Goal: Information Seeking & Learning: Learn about a topic

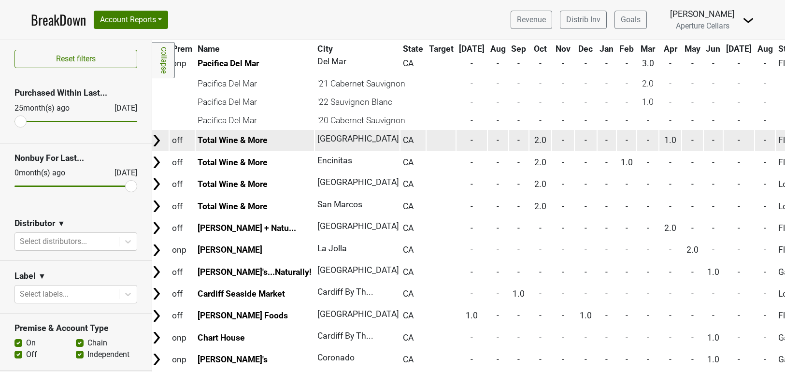
scroll to position [388, 6]
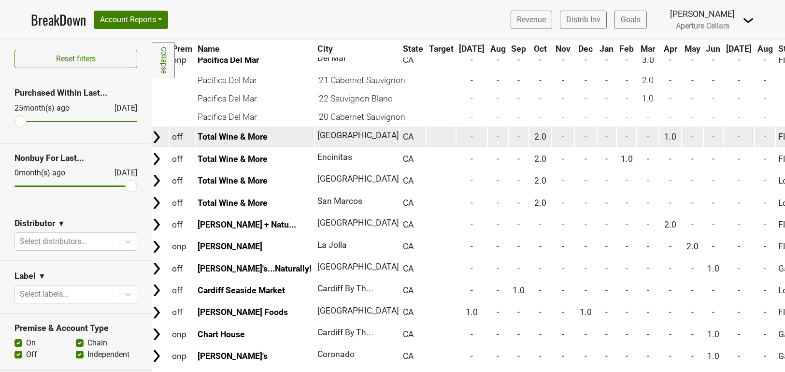
click at [157, 137] on img at bounding box center [156, 137] width 14 height 14
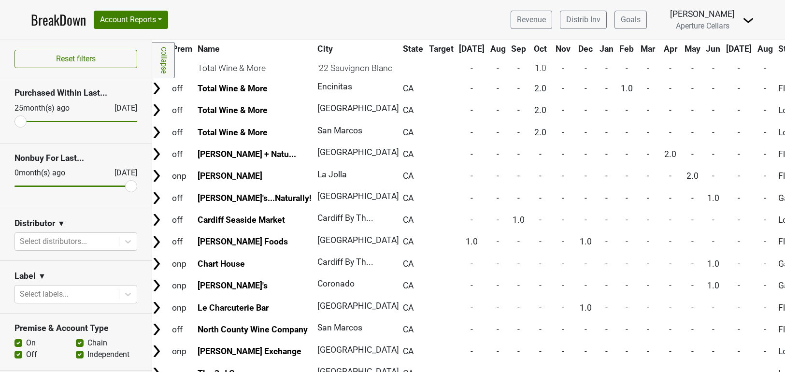
scroll to position [531, 6]
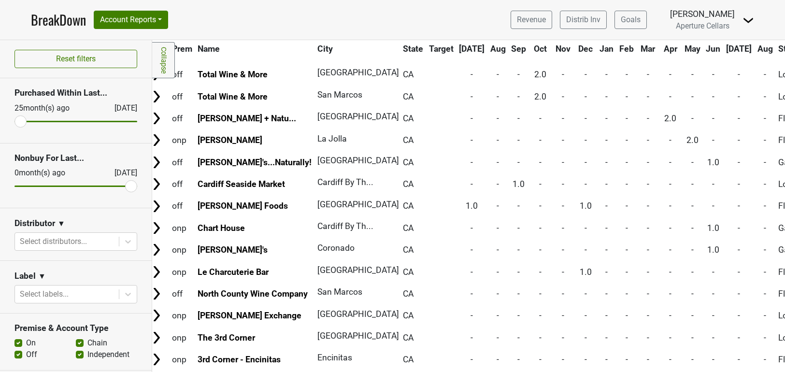
click at [157, 137] on img at bounding box center [156, 140] width 14 height 14
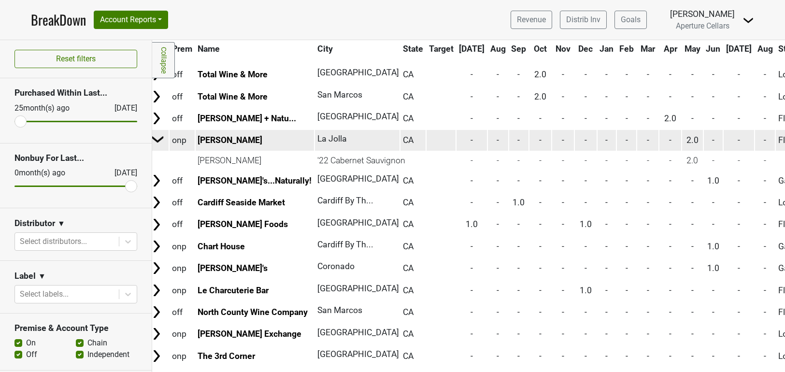
click at [163, 138] on img at bounding box center [158, 139] width 14 height 14
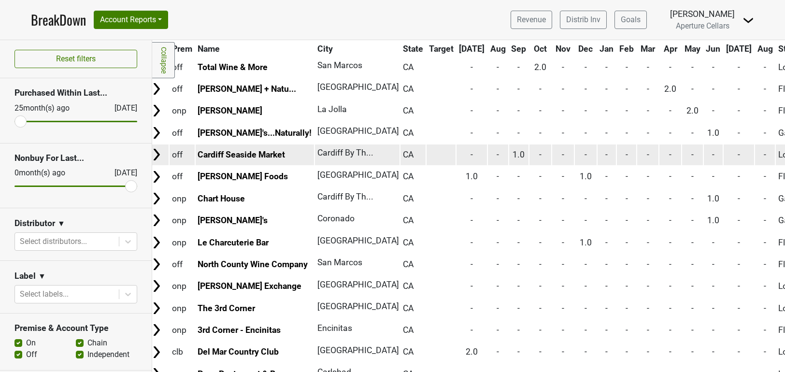
scroll to position [562, 6]
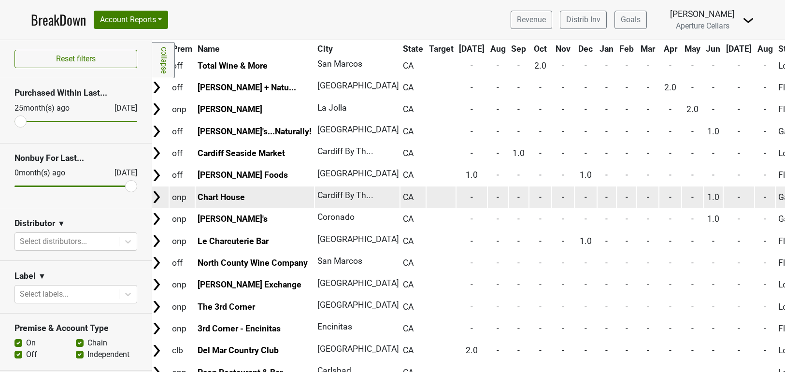
click at [158, 196] on img at bounding box center [156, 197] width 14 height 14
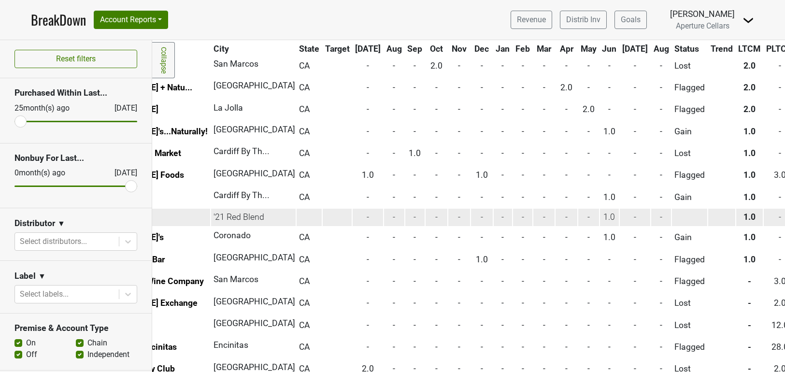
scroll to position [562, 0]
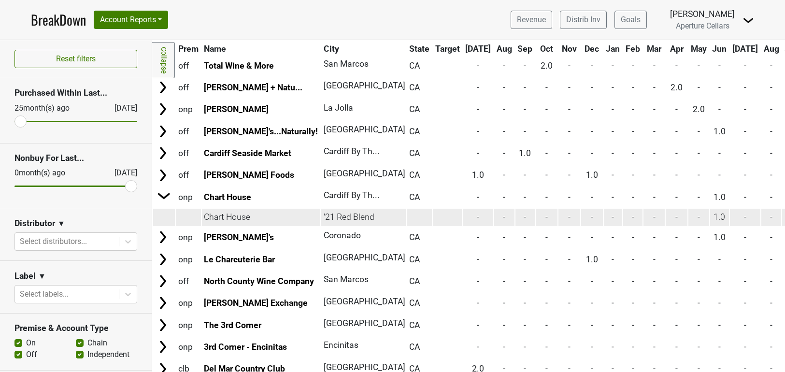
drag, startPoint x: 250, startPoint y: 217, endPoint x: 205, endPoint y: 217, distance: 44.9
click at [205, 217] on td "Chart House" at bounding box center [261, 217] width 119 height 17
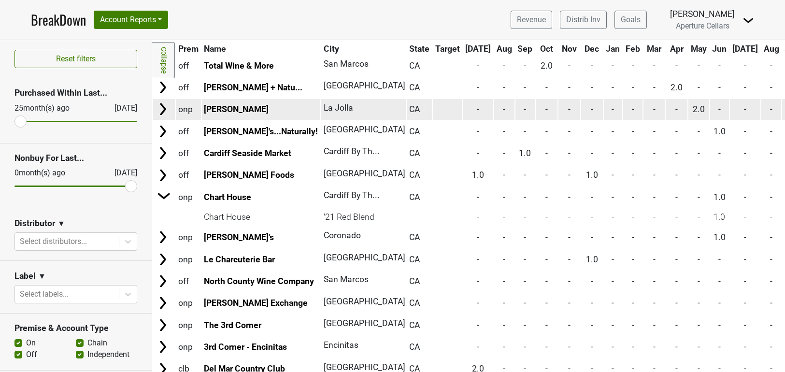
copy td "Chart House"
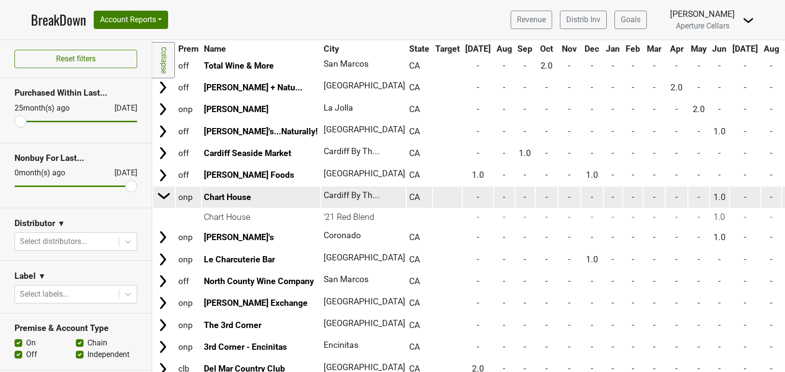
click at [161, 191] on img at bounding box center [164, 195] width 14 height 14
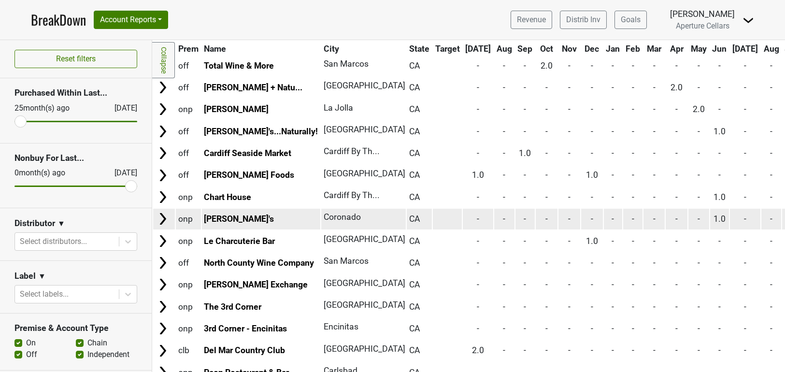
click at [163, 218] on img at bounding box center [163, 219] width 14 height 14
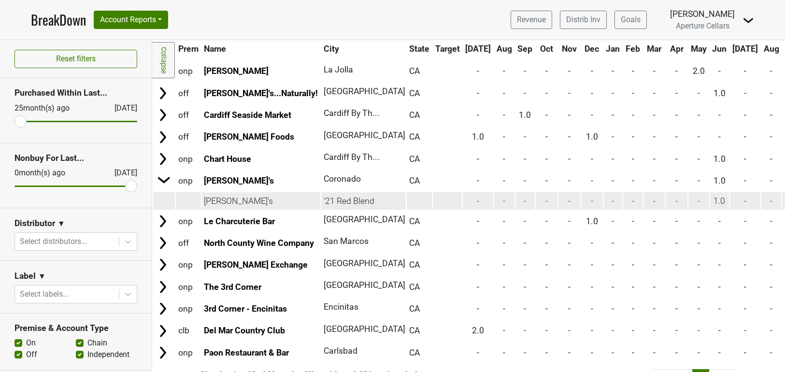
scroll to position [605, 0]
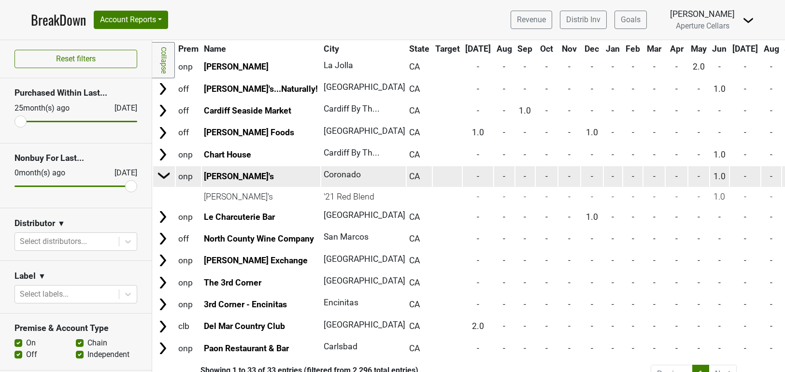
click at [164, 175] on img at bounding box center [164, 175] width 14 height 14
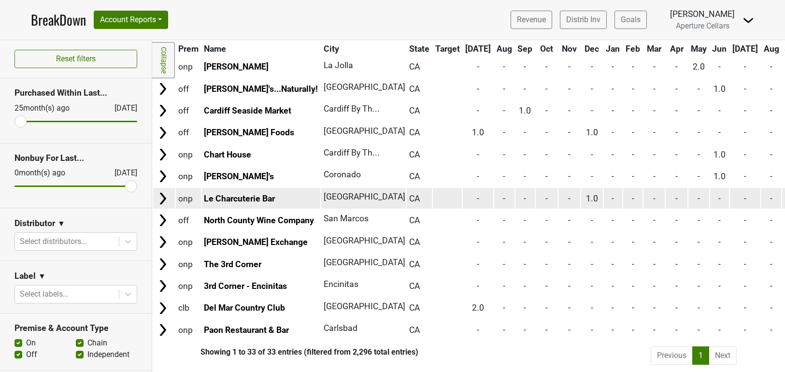
click at [164, 205] on img at bounding box center [163, 198] width 14 height 14
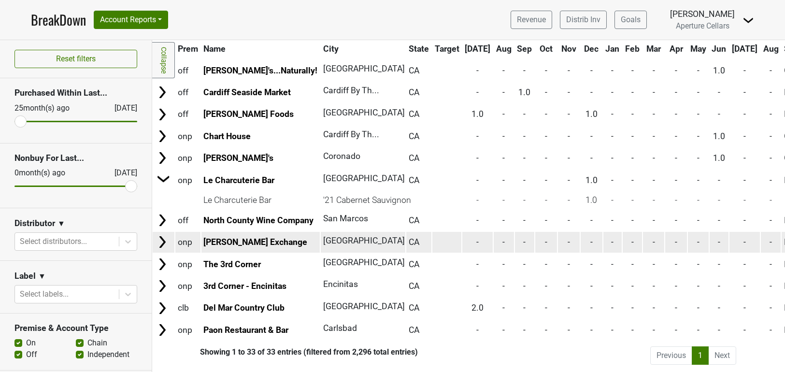
scroll to position [623, 0]
click at [164, 241] on img at bounding box center [163, 242] width 14 height 14
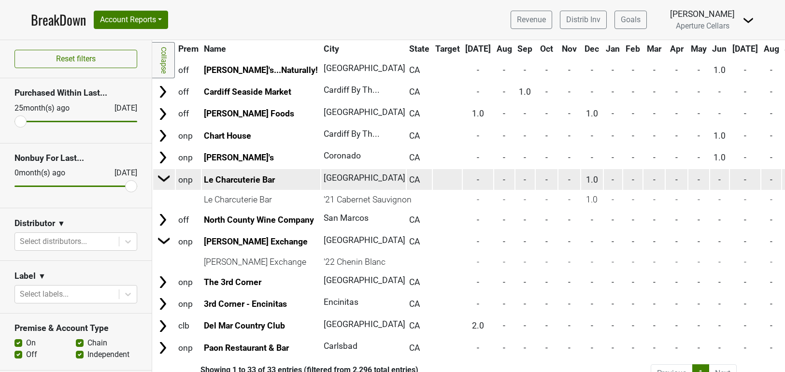
click at [171, 177] on img at bounding box center [164, 178] width 14 height 14
